Goal: Task Accomplishment & Management: Use online tool/utility

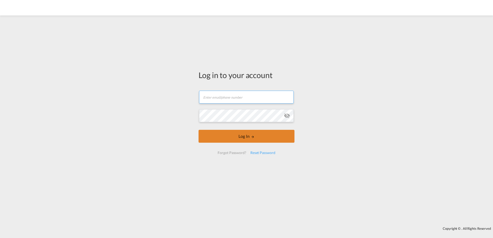
type input "[EMAIL_ADDRESS][DOMAIN_NAME]"
click at [258, 135] on button "Log In" at bounding box center [246, 136] width 96 height 13
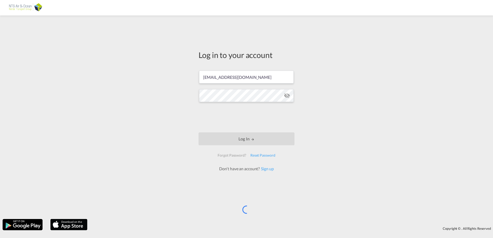
click at [333, 99] on div "Log in to your account [EMAIL_ADDRESS][DOMAIN_NAME] Log In Forgot Password? Res…" at bounding box center [246, 117] width 493 height 198
click at [334, 99] on div "Log in to your account [EMAIL_ADDRESS][DOMAIN_NAME] Log In Forgot Password? Res…" at bounding box center [246, 117] width 493 height 198
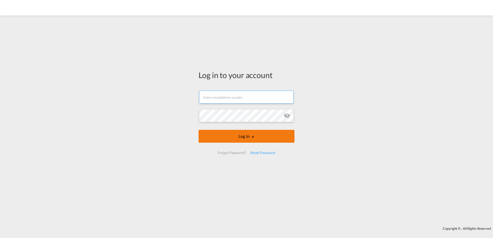
type input "[EMAIL_ADDRESS][DOMAIN_NAME]"
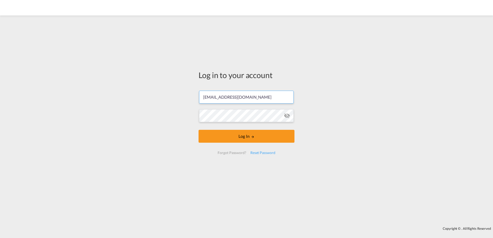
click at [262, 138] on form "dkn@ntgairocean.com Email field is required Password field is required Log In F…" at bounding box center [246, 123] width 96 height 74
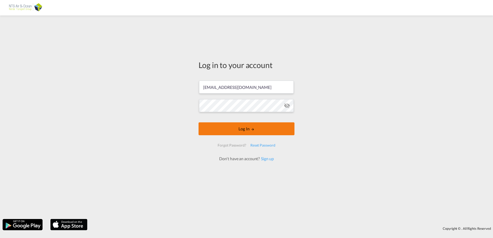
click at [256, 131] on button "Log In" at bounding box center [246, 128] width 96 height 13
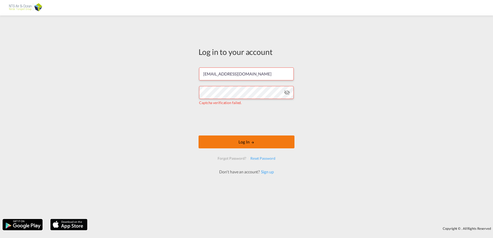
click at [246, 141] on button "Log In" at bounding box center [246, 142] width 96 height 13
